Goal: Information Seeking & Learning: Learn about a topic

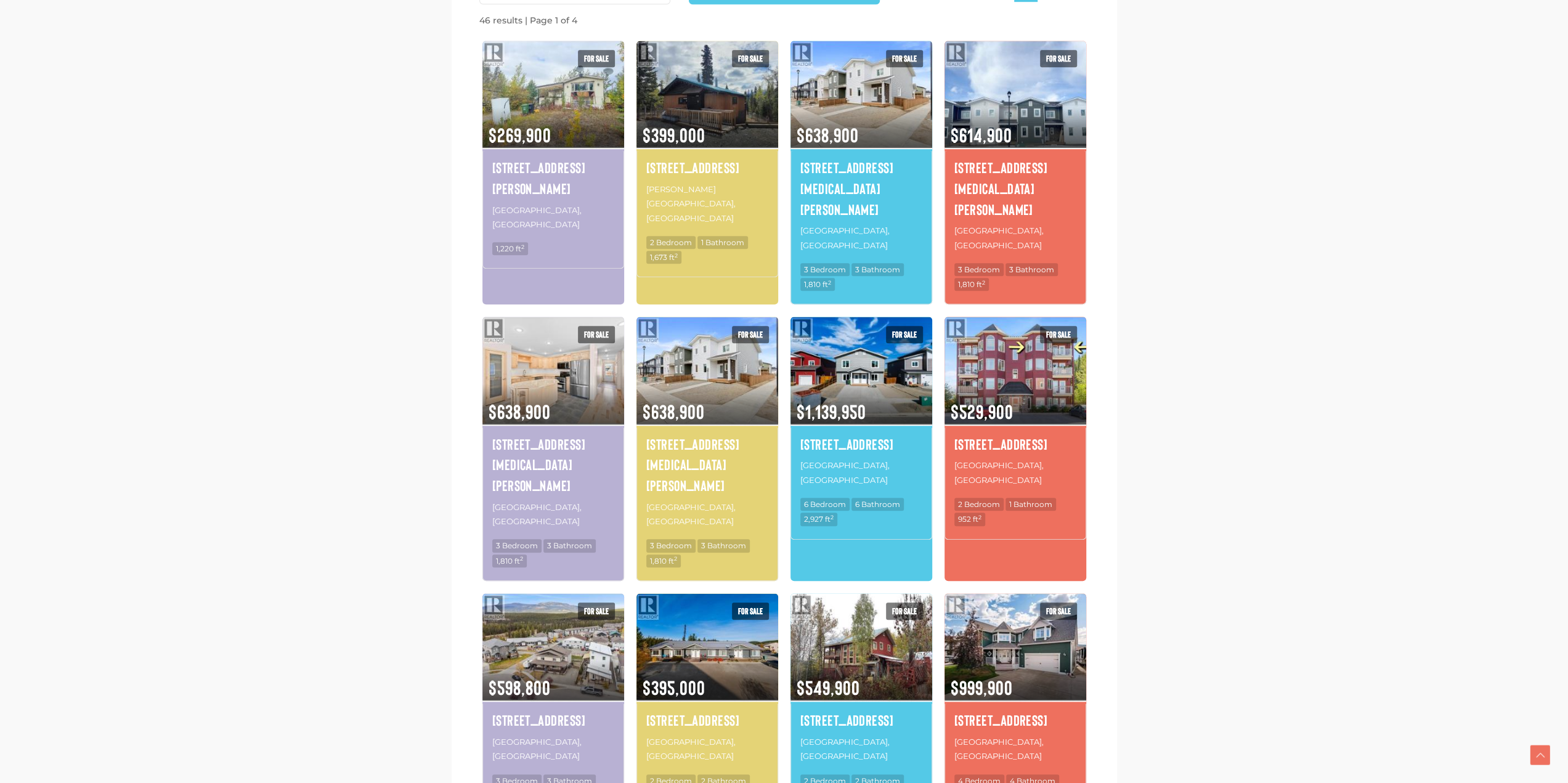
scroll to position [801, 0]
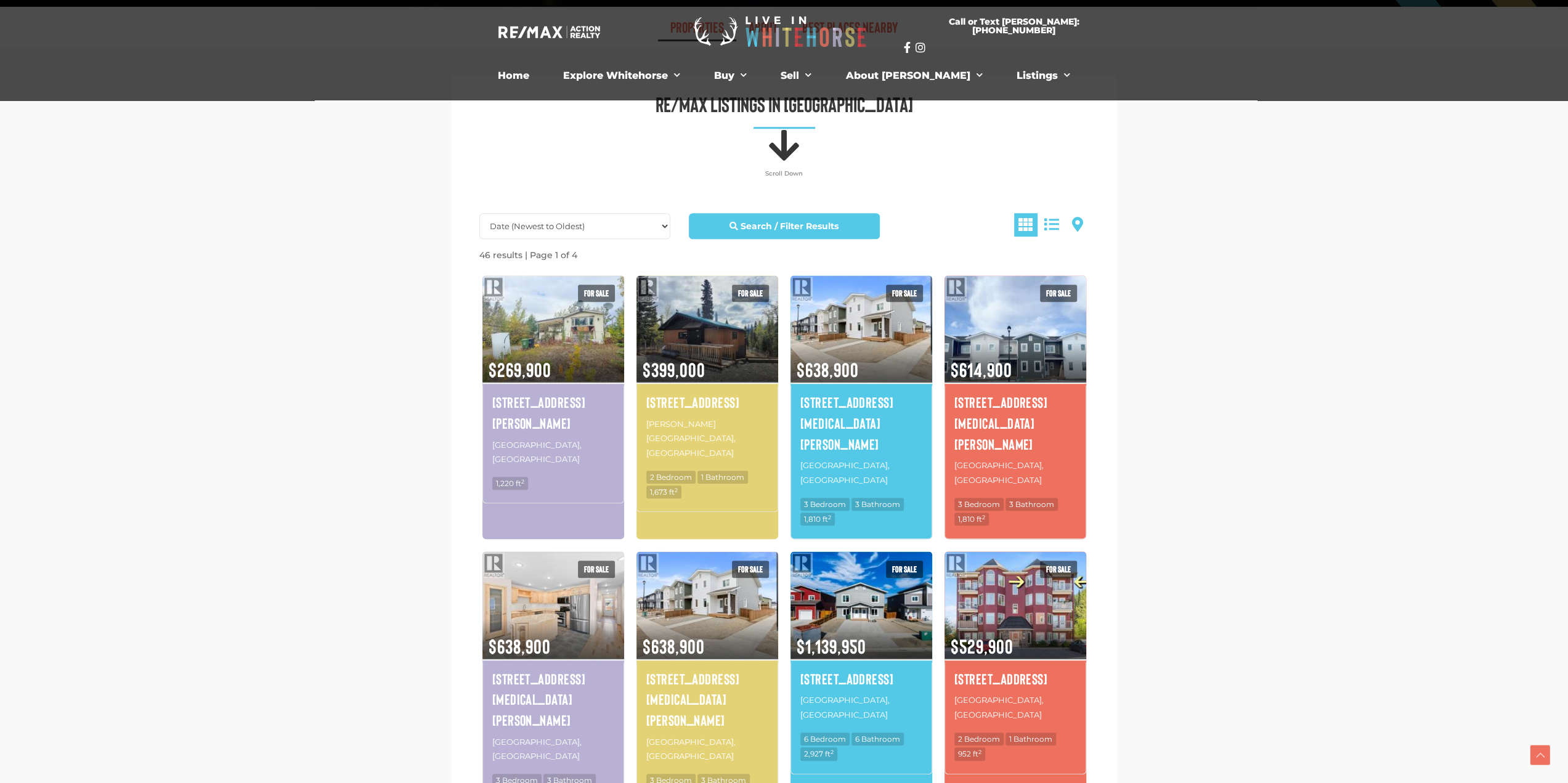
scroll to position [492, 0]
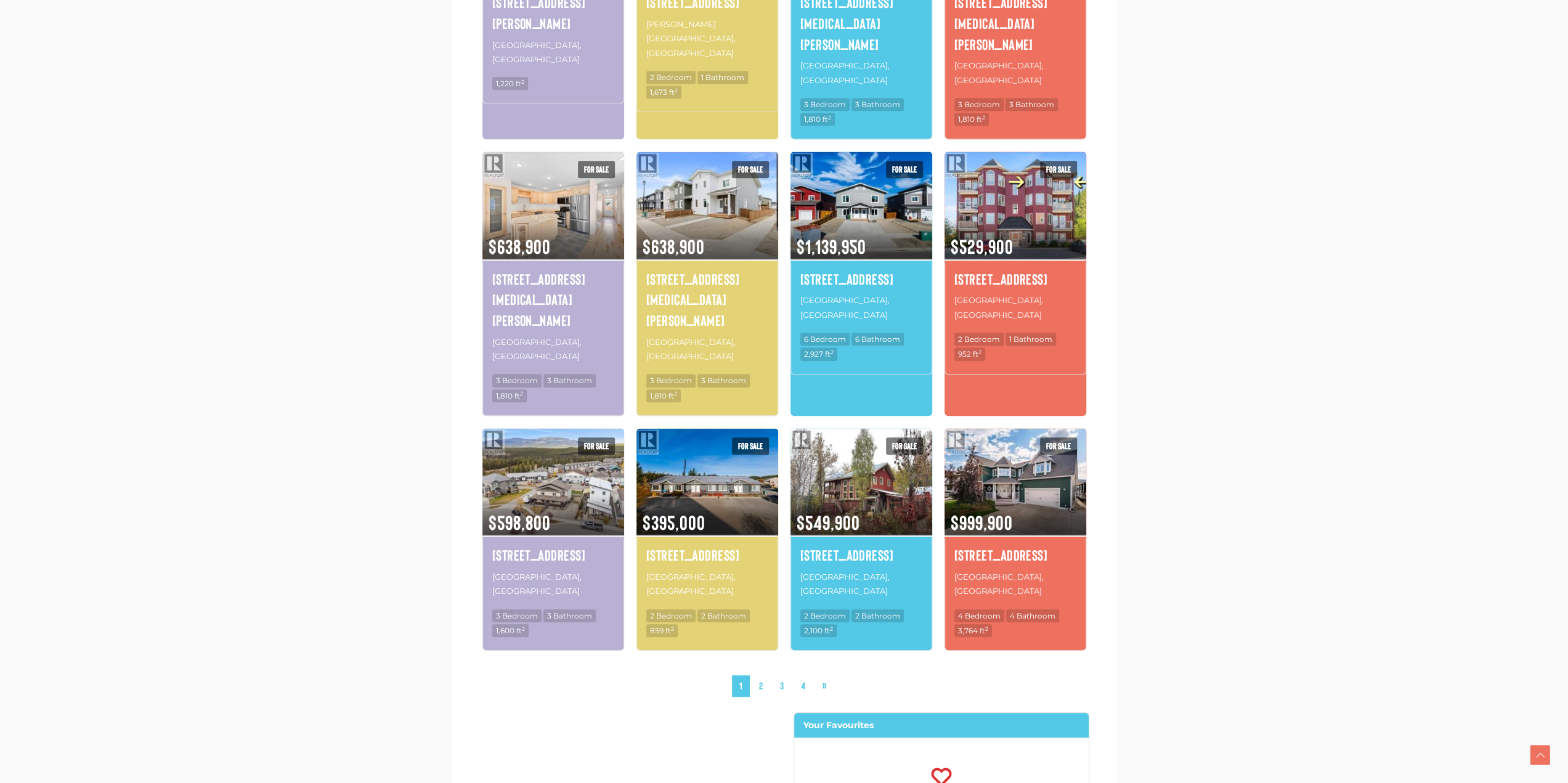
scroll to position [958, 0]
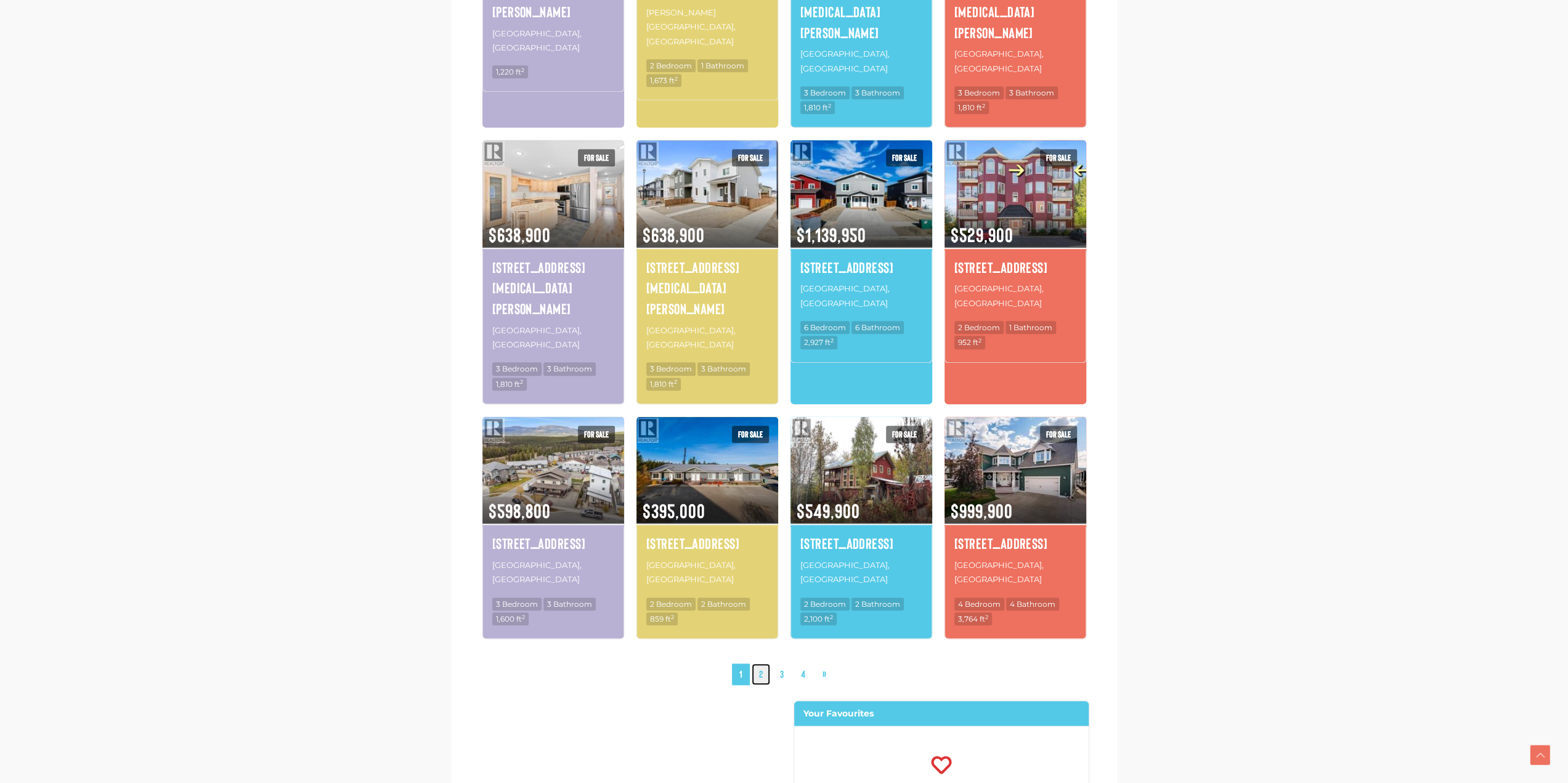
click at [757, 663] on link "2" at bounding box center [761, 674] width 19 height 22
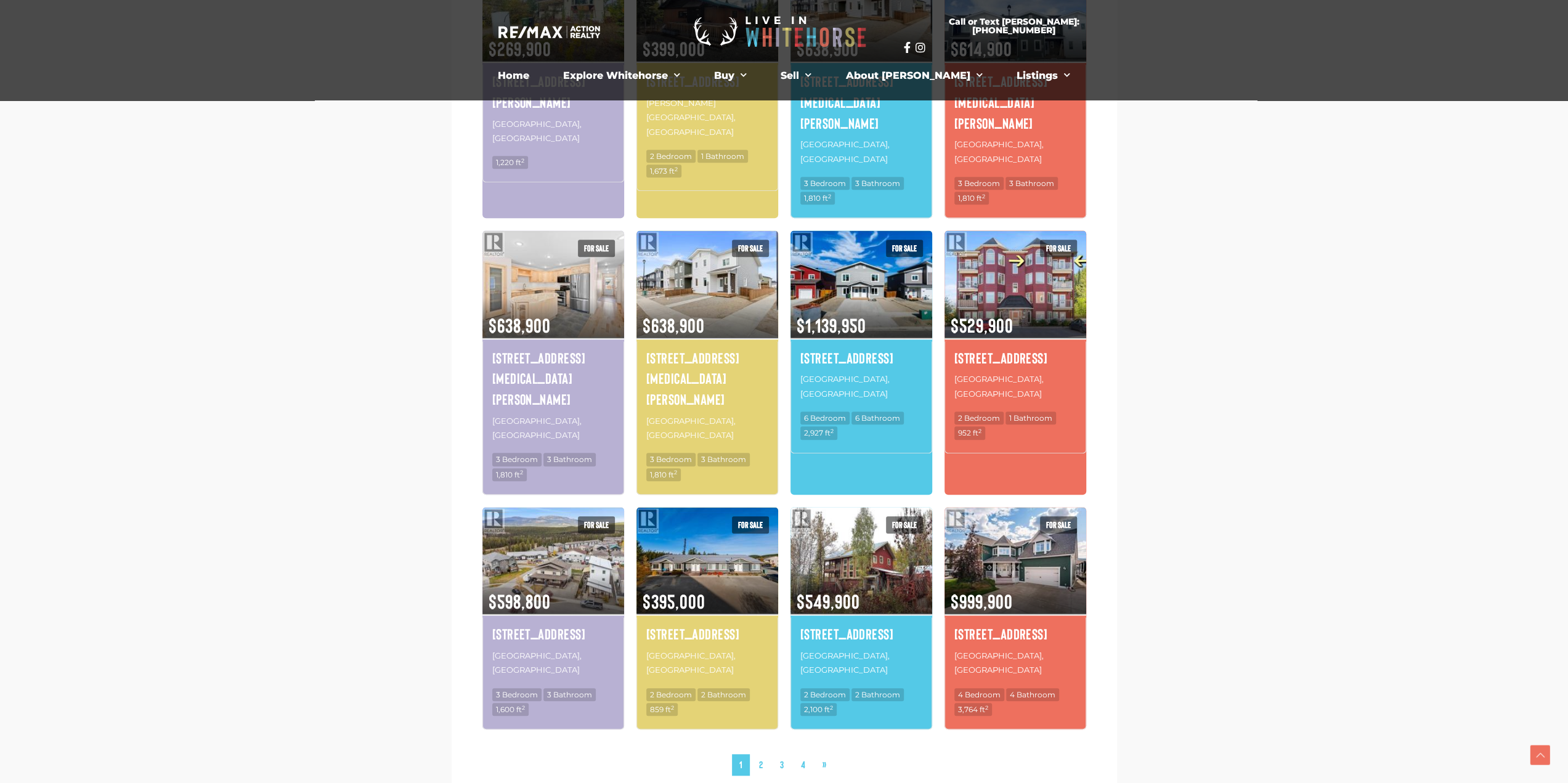
scroll to position [773, 0]
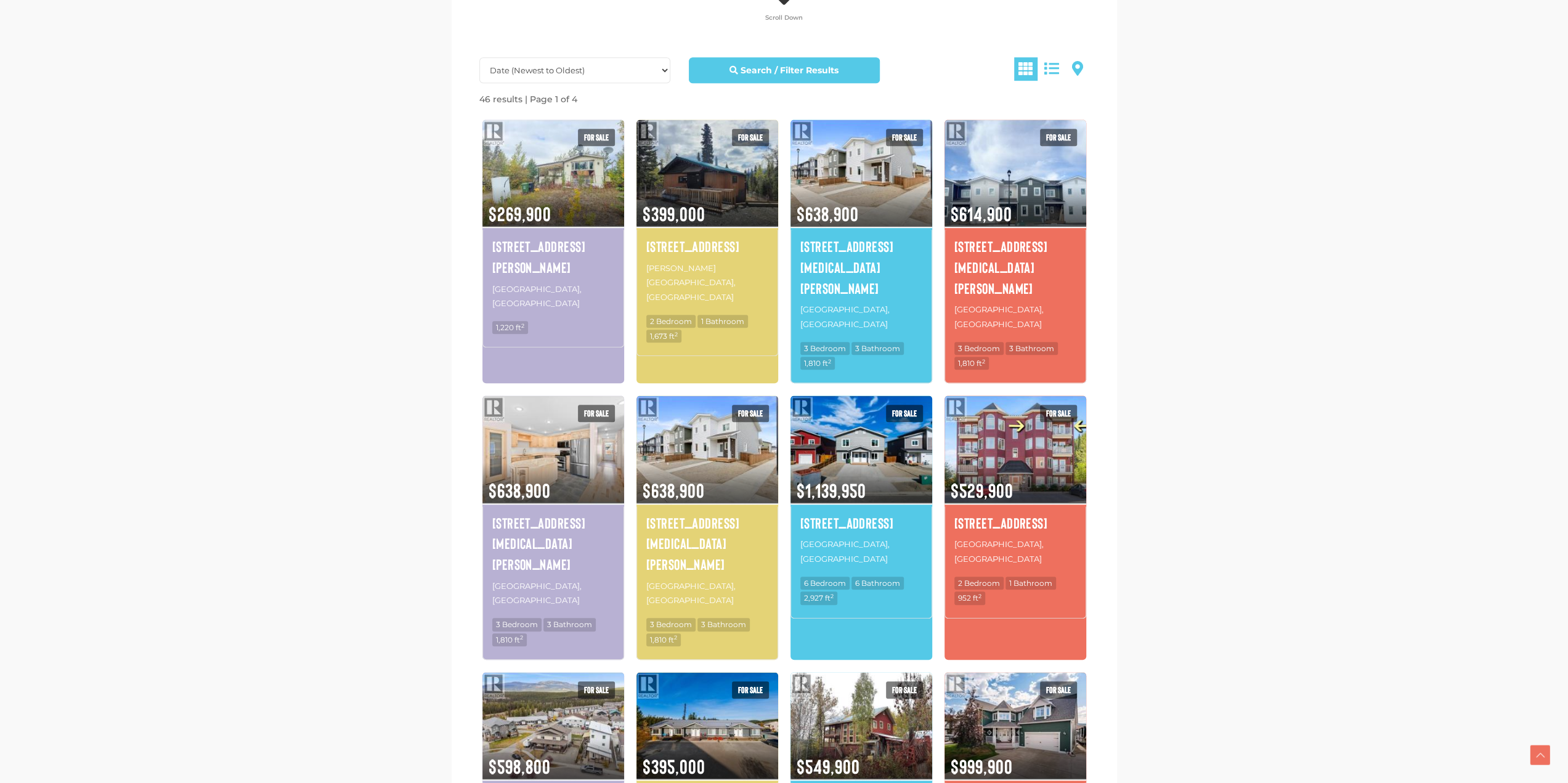
scroll to position [757, 0]
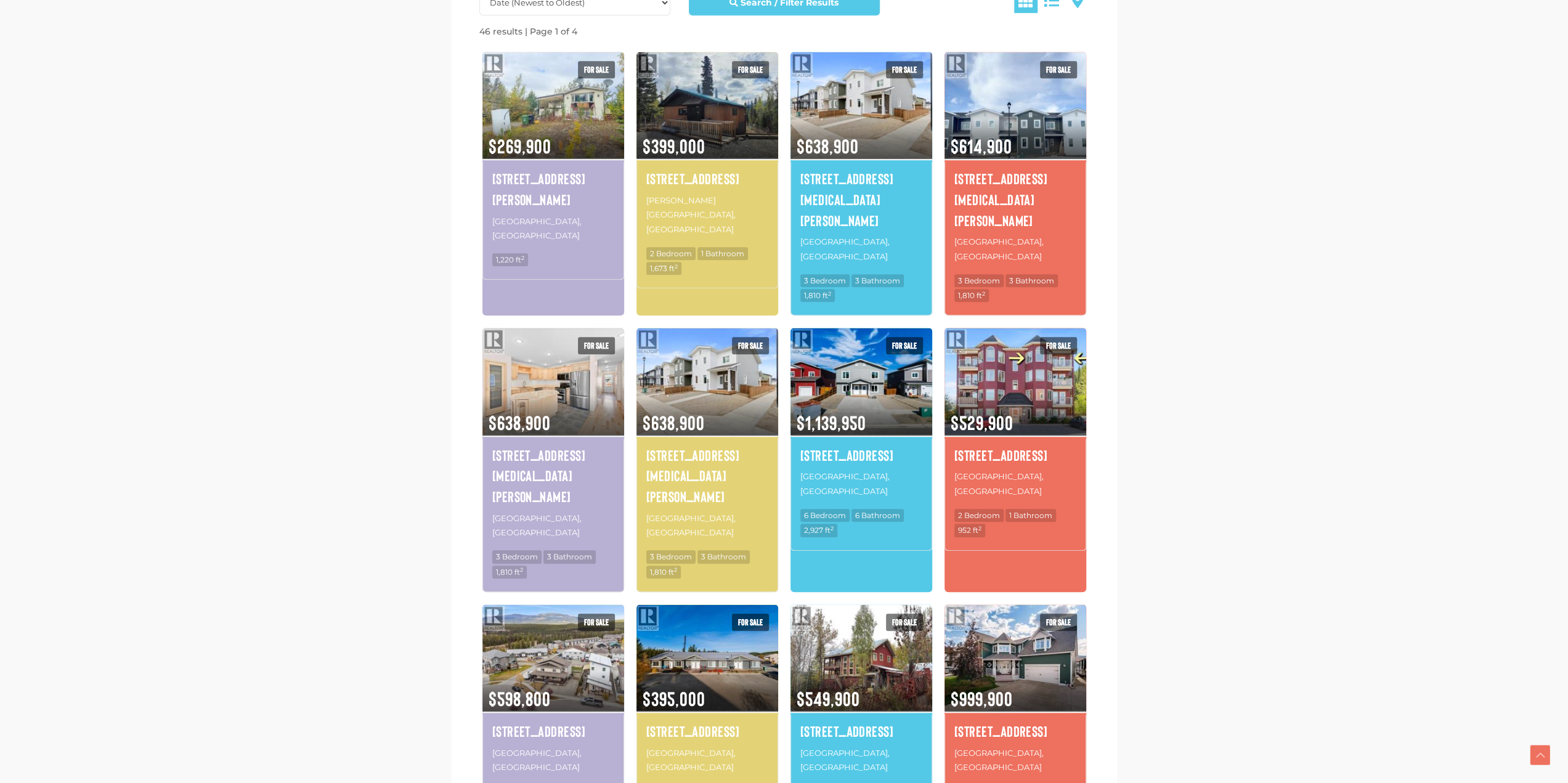
scroll to position [789, 0]
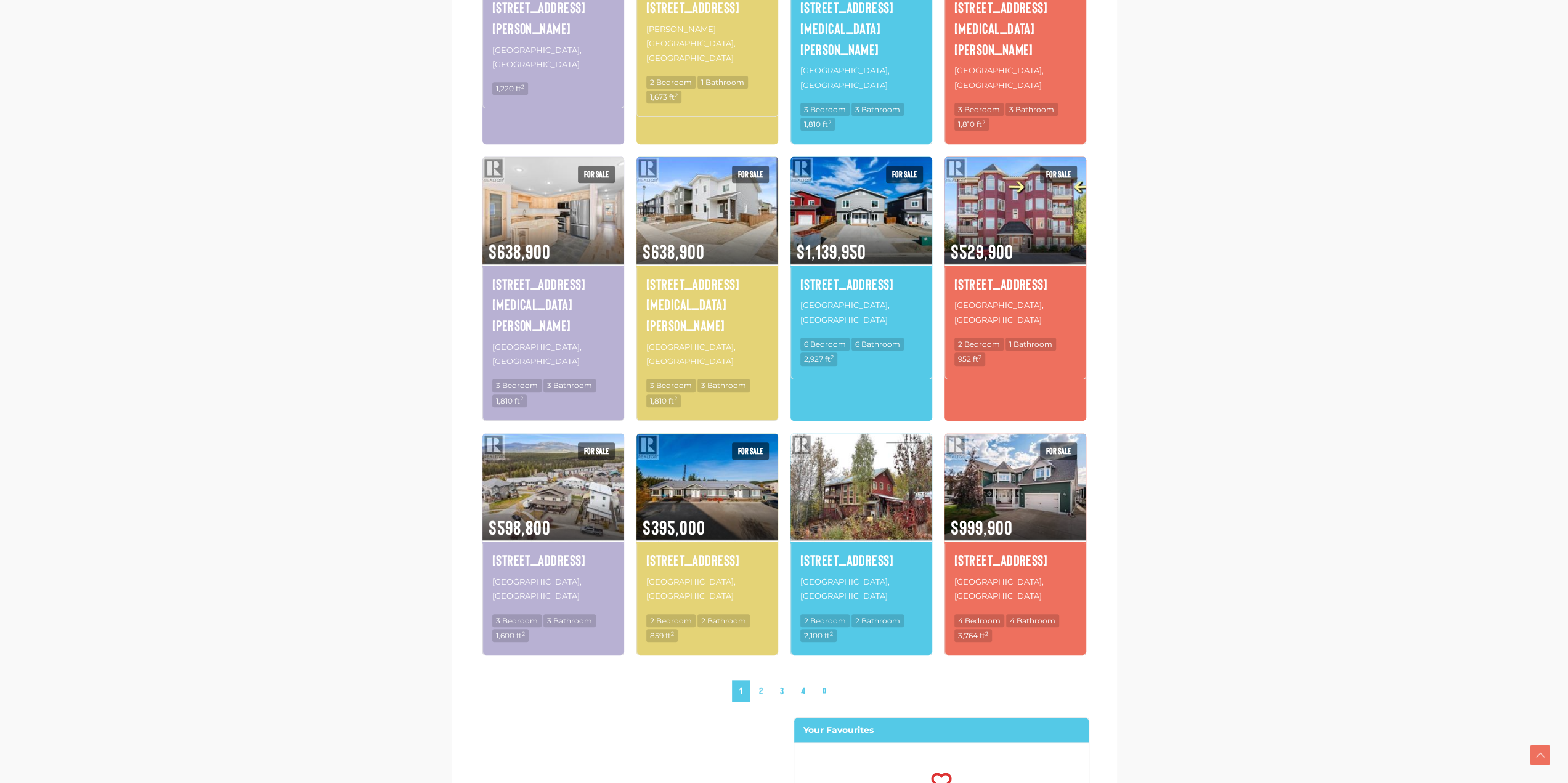
scroll to position [962, 0]
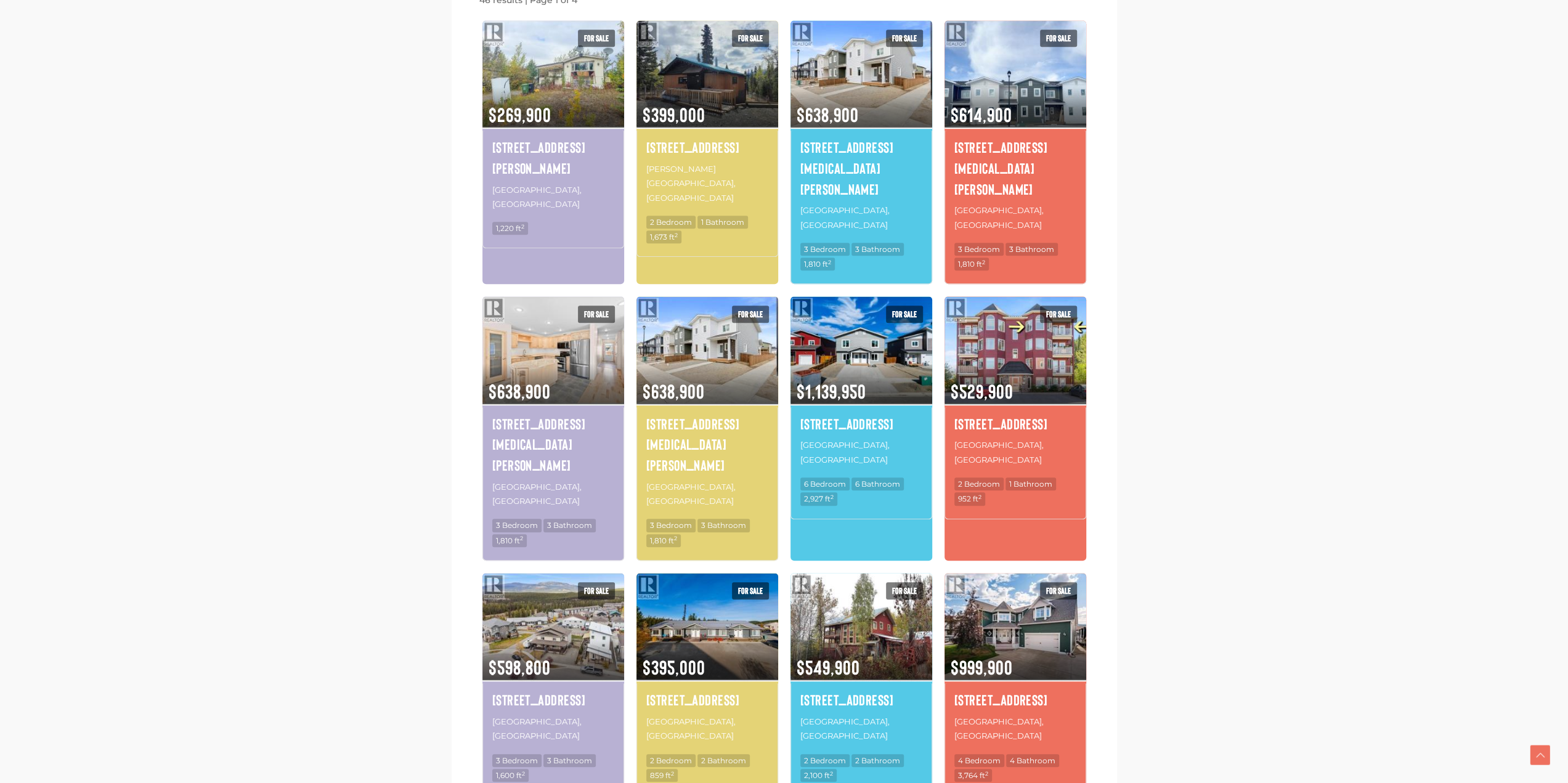
scroll to position [801, 0]
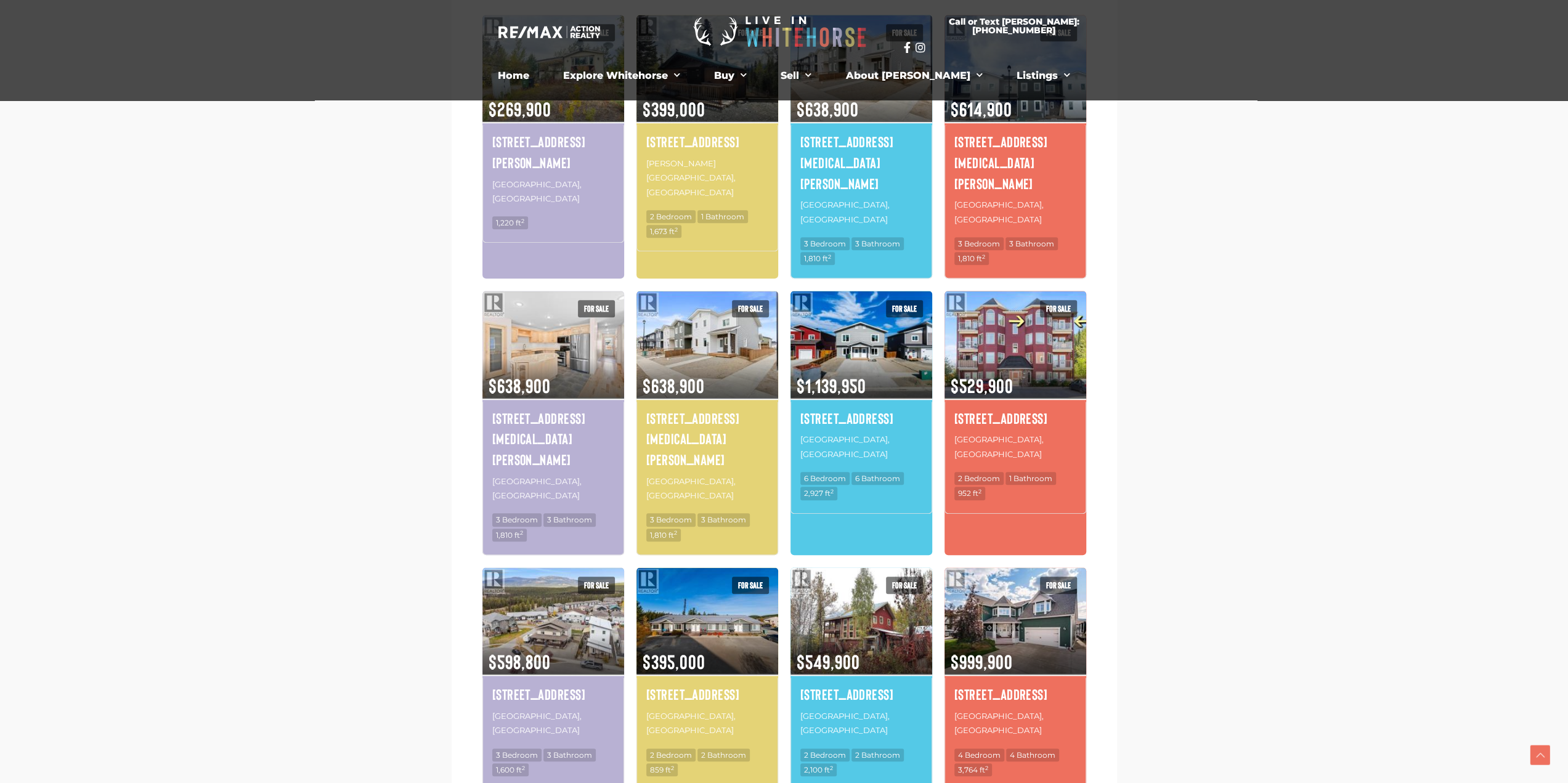
scroll to position [806, 0]
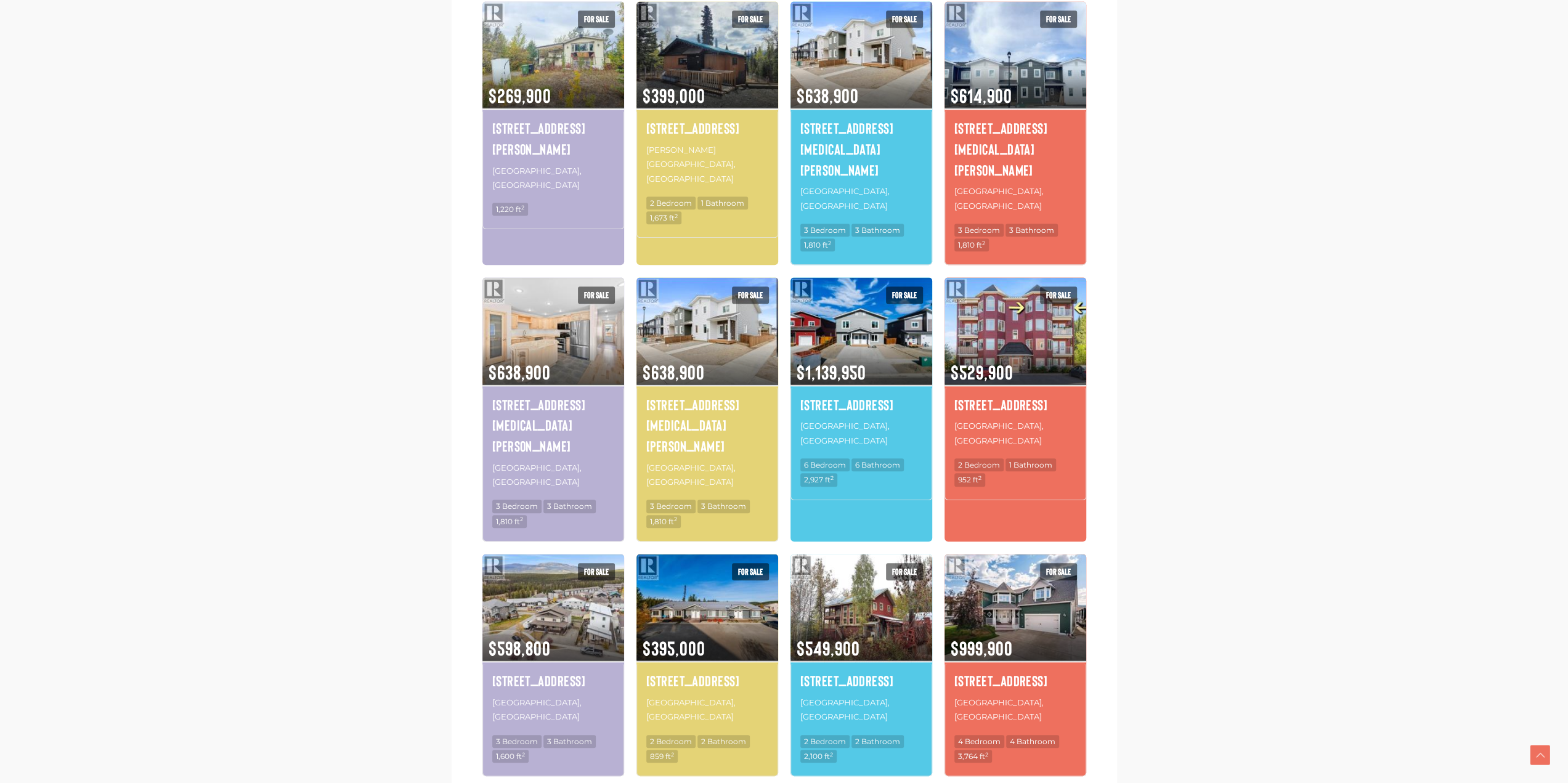
scroll to position [801, 0]
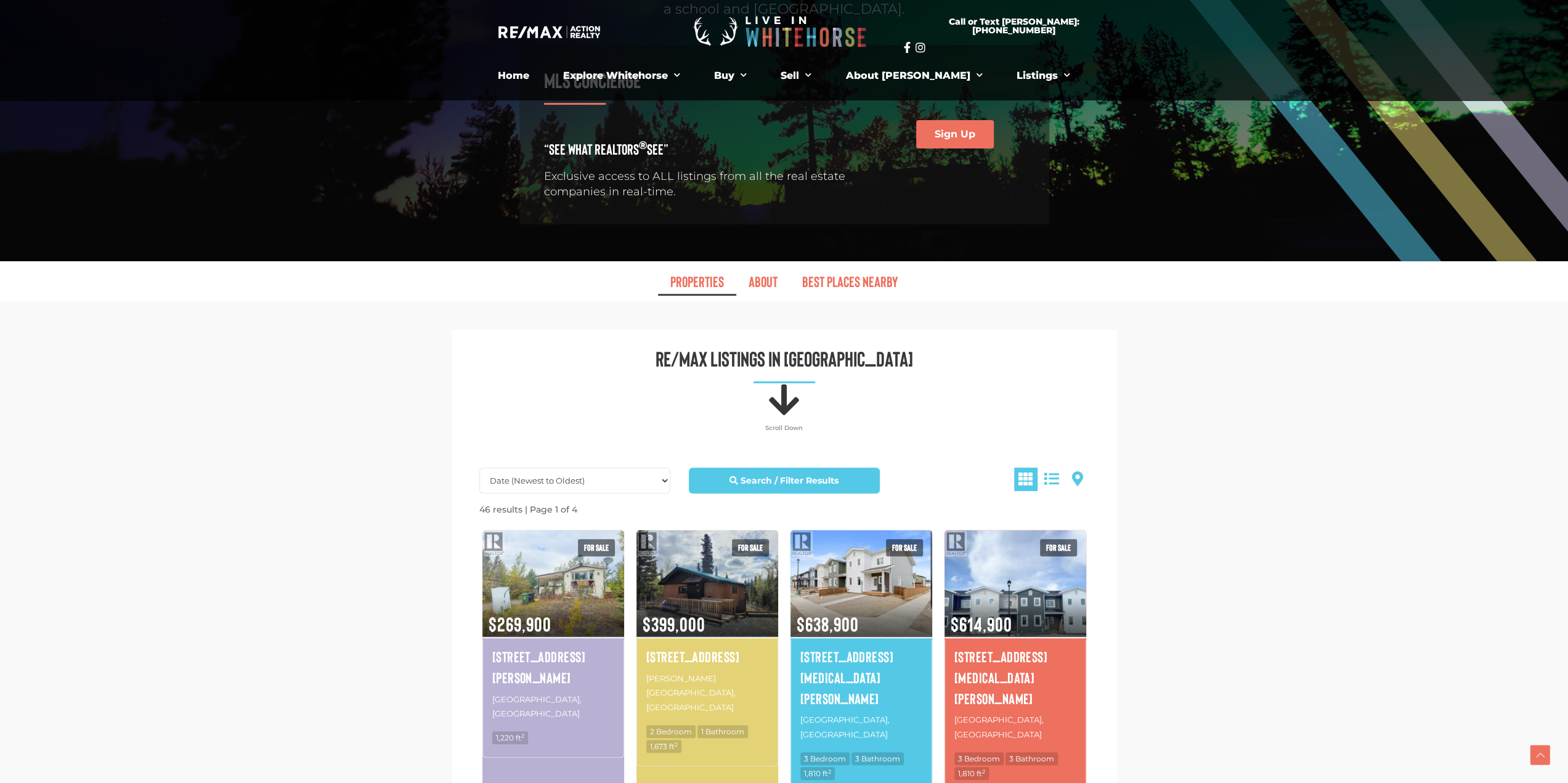
scroll to position [185, 0]
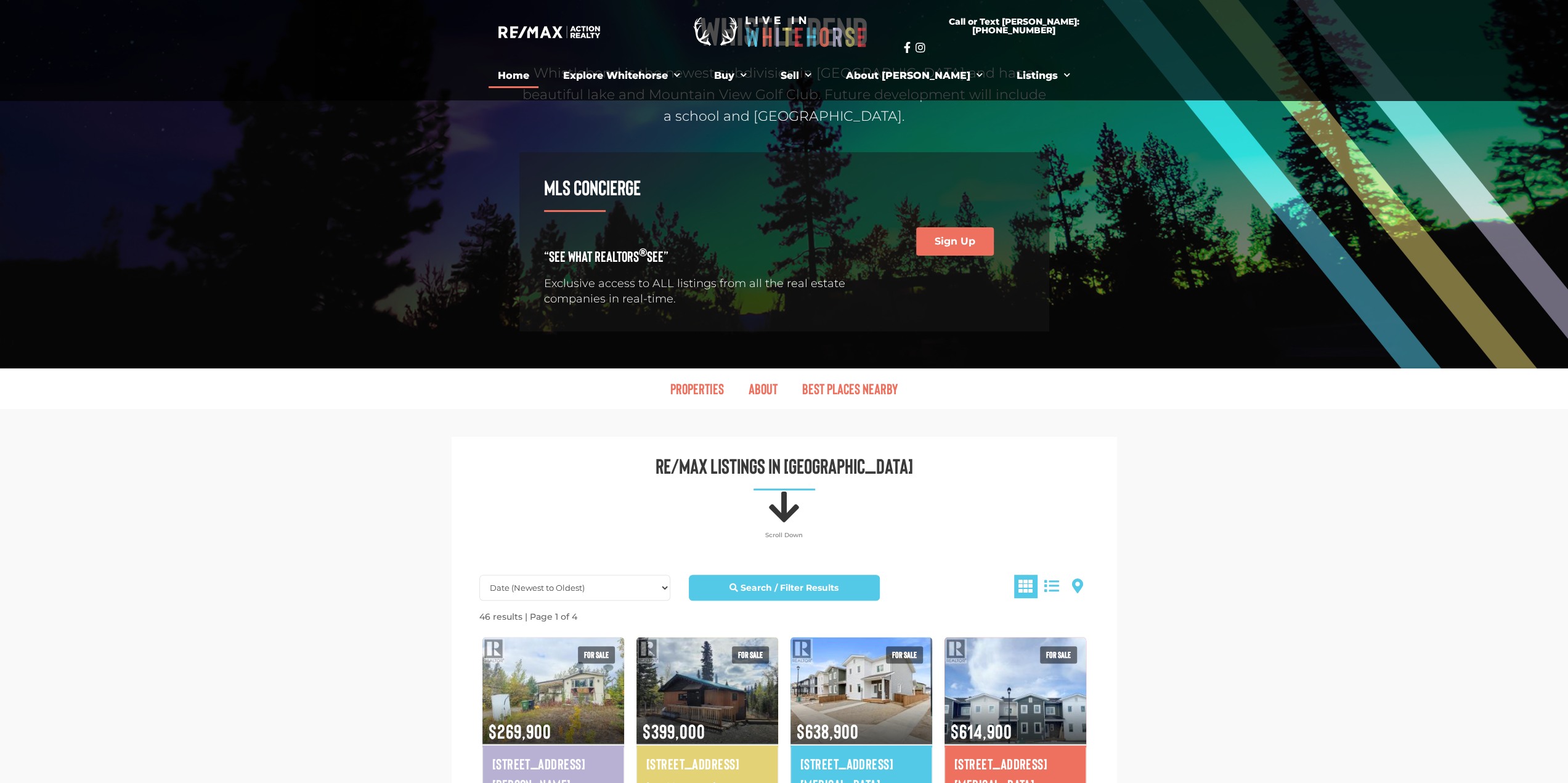
click at [538, 79] on link "Home" at bounding box center [513, 75] width 50 height 24
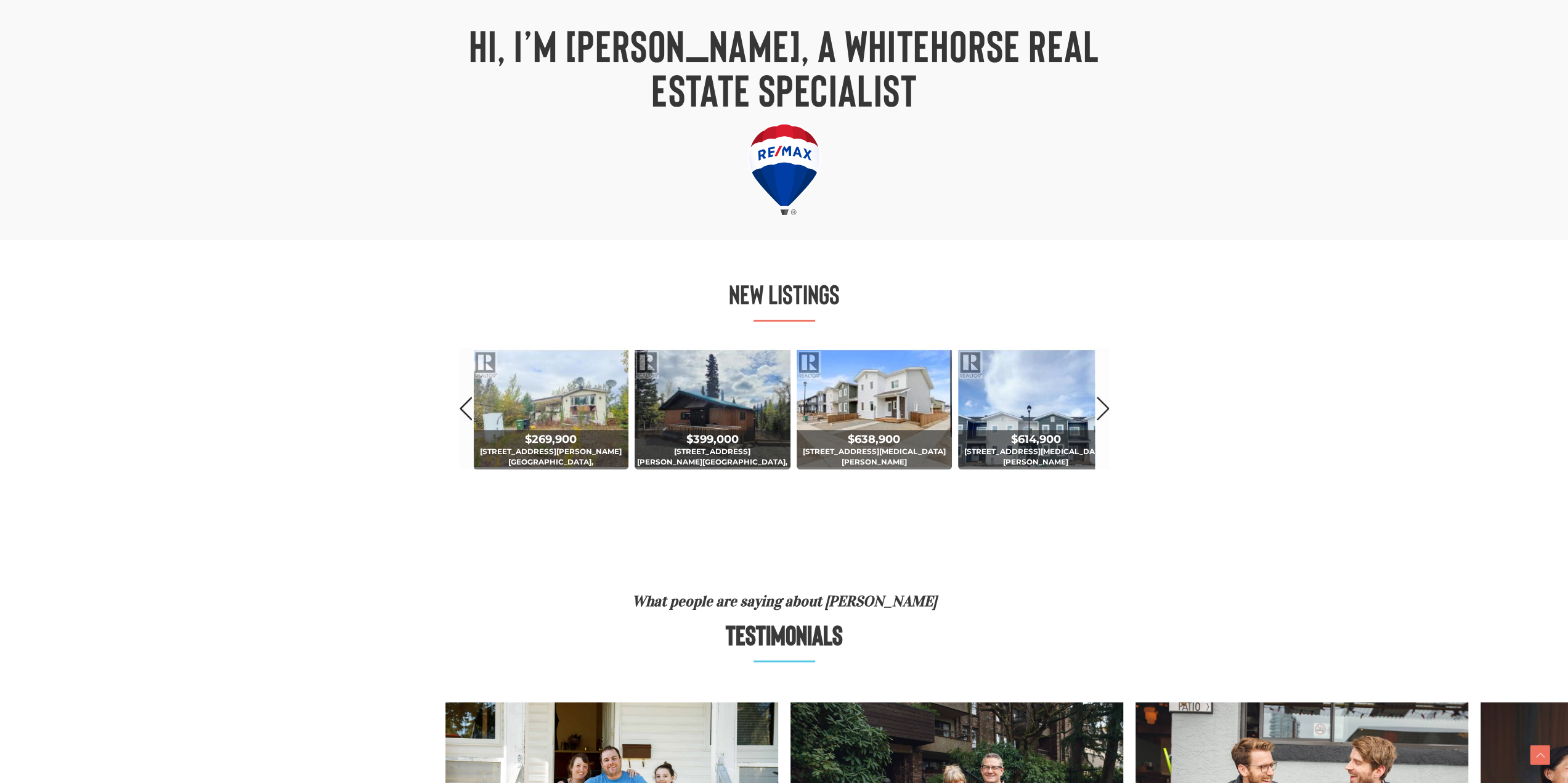
scroll to position [554, 0]
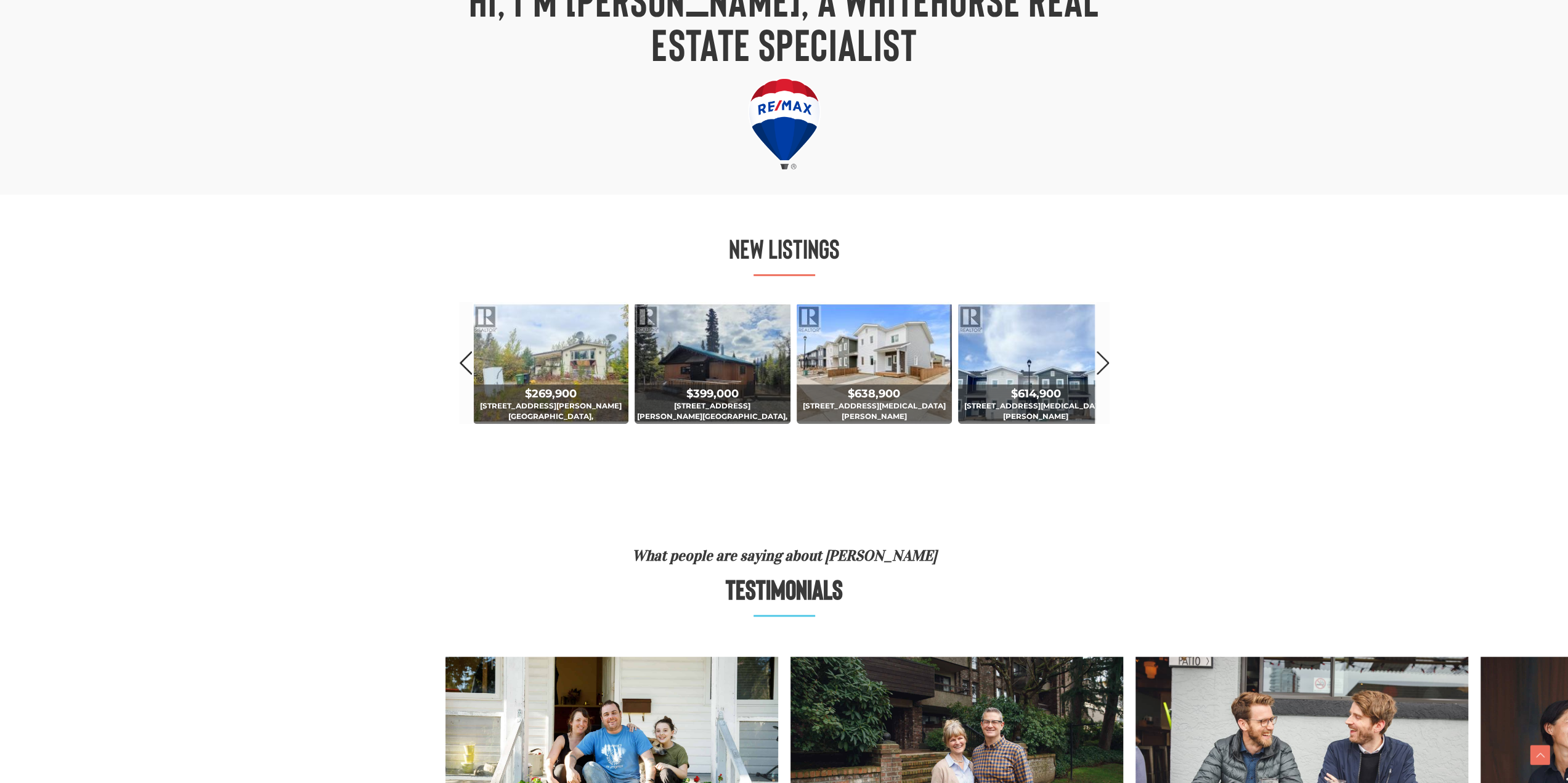
click at [1132, 351] on div "New Listings $889,900 [STREET_ADDRESS] 4 Bed | 3 Bath $799,000 [STREET_ADDRESS]…" at bounding box center [784, 342] width 703 height 239
click at [1116, 360] on div "$889,900 [STREET_ADDRESS] 4 Bed | 3 Bath $799,000 [STREET_ADDRESS][PERSON_NAME]…" at bounding box center [784, 368] width 677 height 161
click at [1114, 360] on div "$889,900 [STREET_ADDRESS] 4 Bed | 3 Bath $799,000 [STREET_ADDRESS][PERSON_NAME]…" at bounding box center [784, 368] width 677 height 161
click at [1112, 361] on div "$889,900 [STREET_ADDRESS] 4 Bed | 3 Bath $799,000 [STREET_ADDRESS][PERSON_NAME]…" at bounding box center [784, 368] width 677 height 161
click at [1108, 360] on link "Next" at bounding box center [1102, 362] width 13 height 121
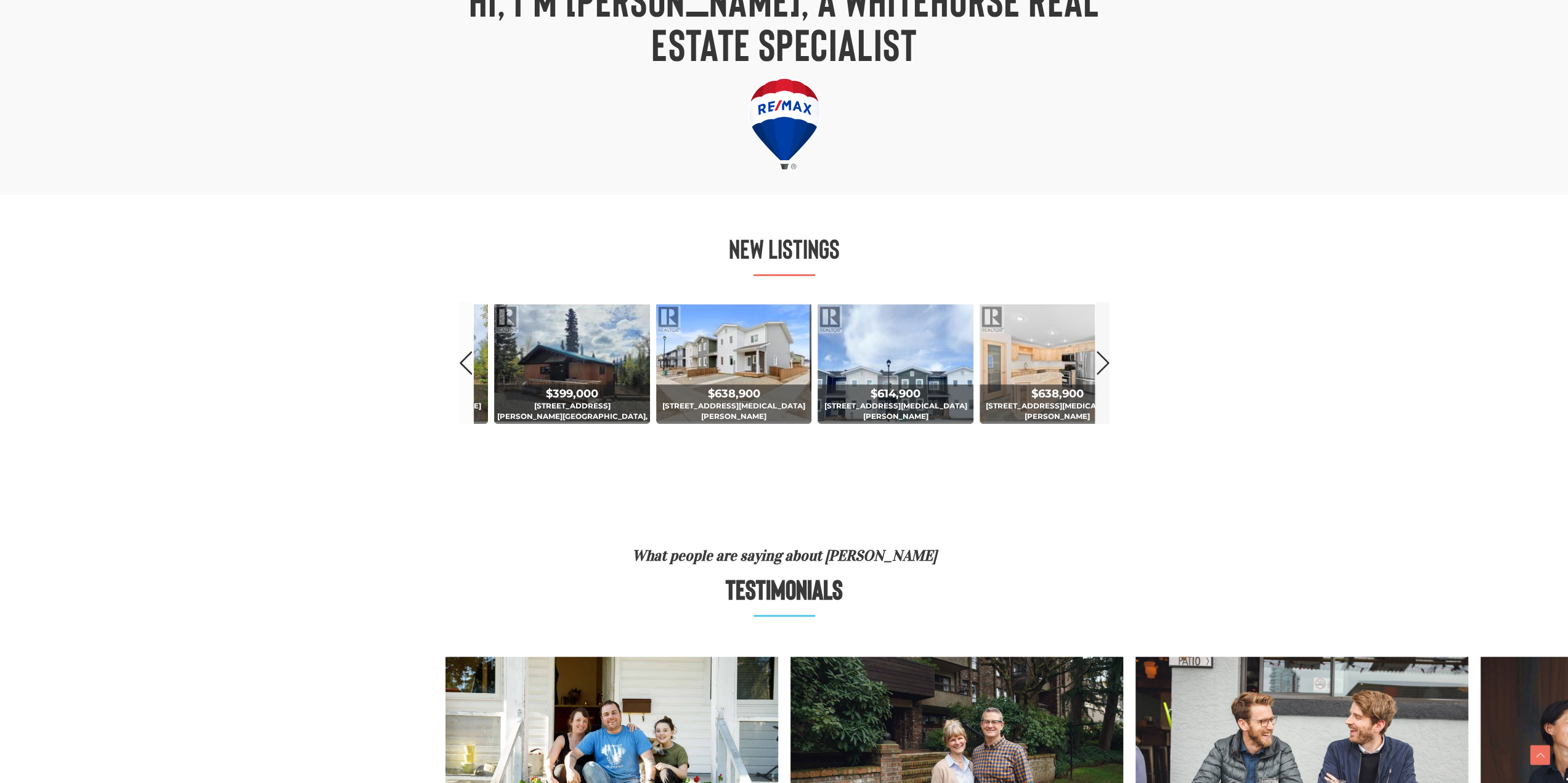
click at [1099, 358] on link "Next" at bounding box center [1102, 362] width 13 height 121
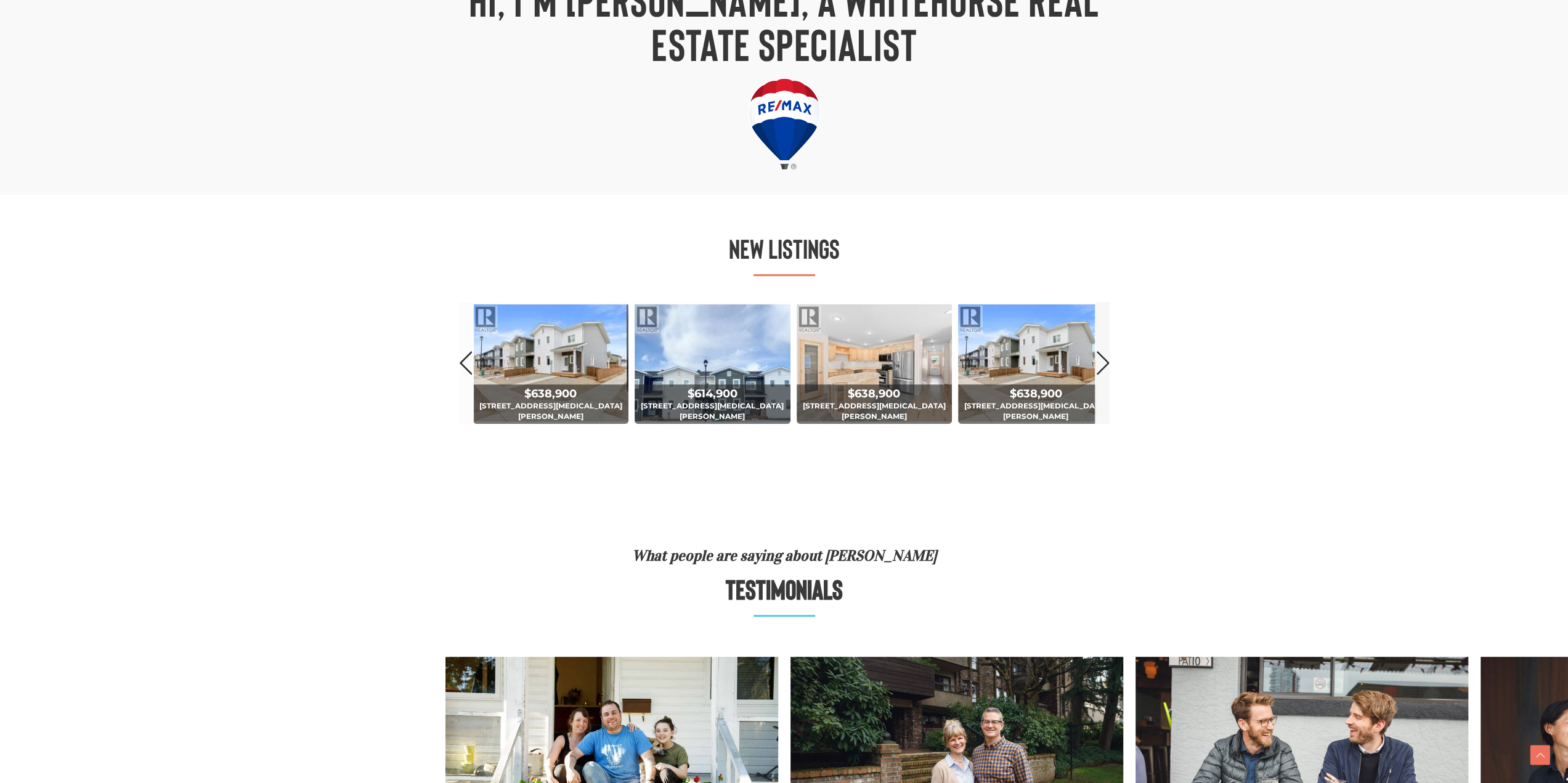
click at [1099, 358] on link "Next" at bounding box center [1102, 362] width 13 height 121
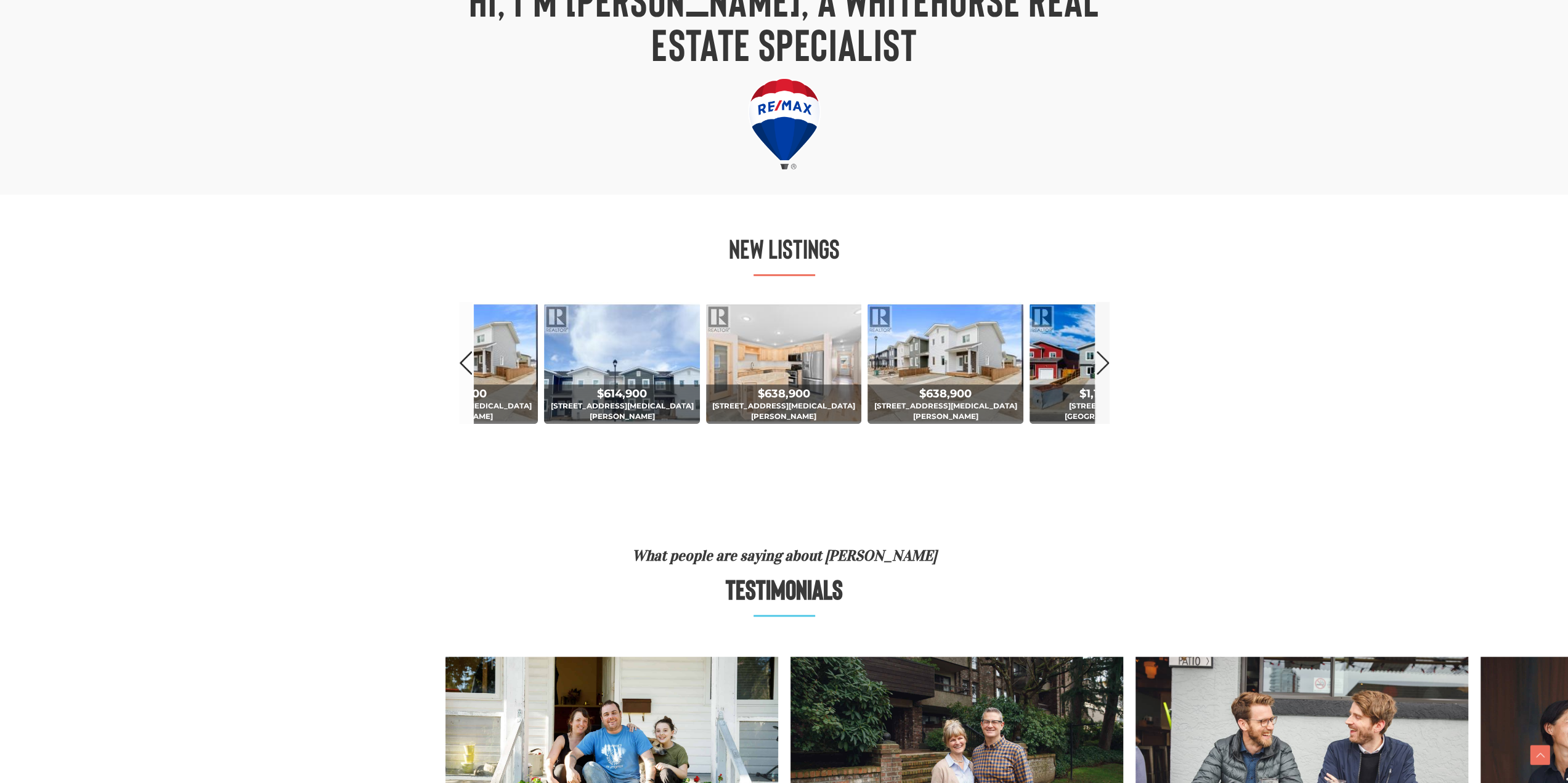
click at [1099, 358] on link "Next" at bounding box center [1102, 362] width 13 height 121
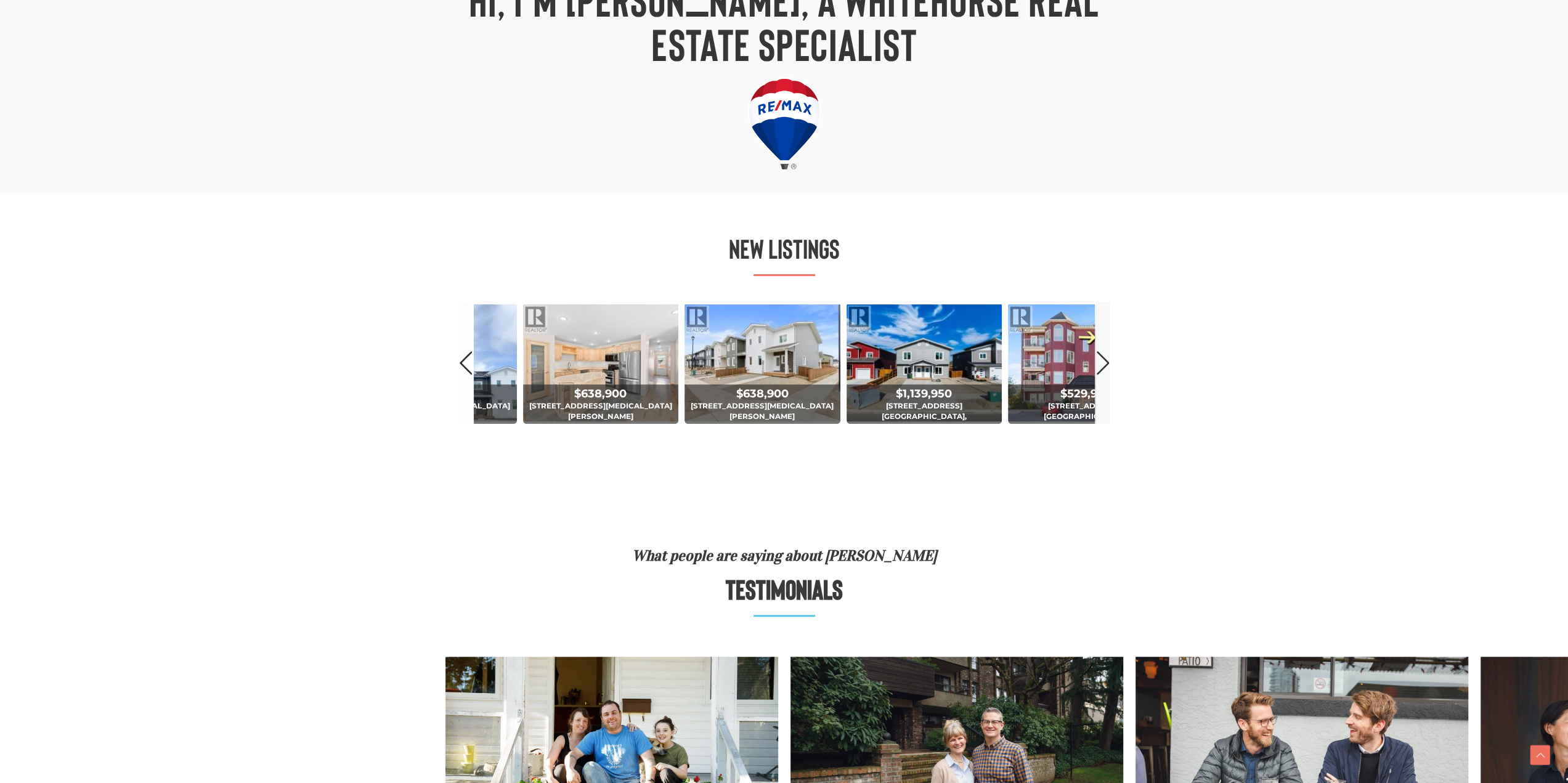
click at [1099, 358] on link "Next" at bounding box center [1102, 362] width 13 height 121
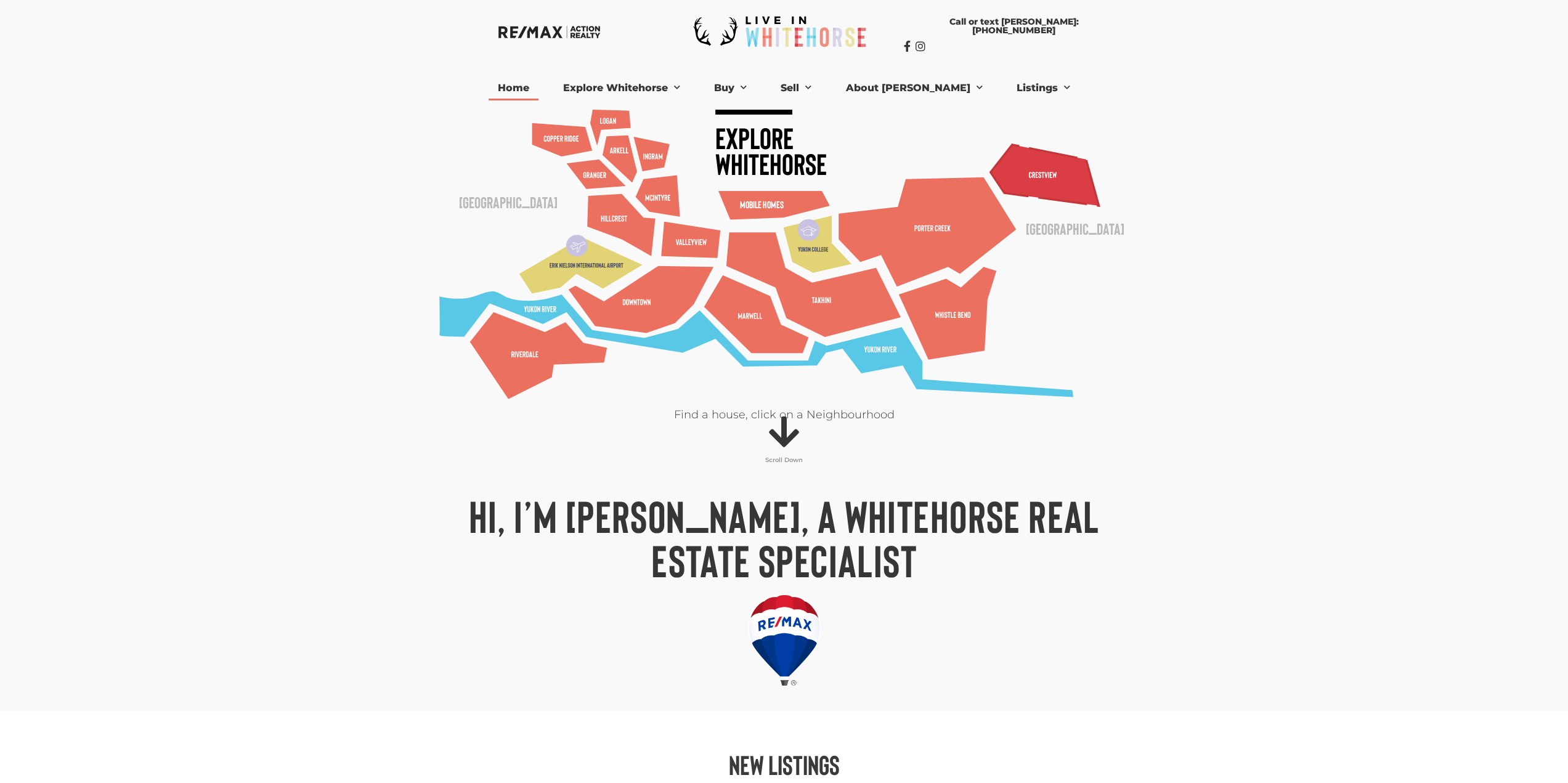
scroll to position [0, 0]
